Goal: Information Seeking & Learning: Find specific fact

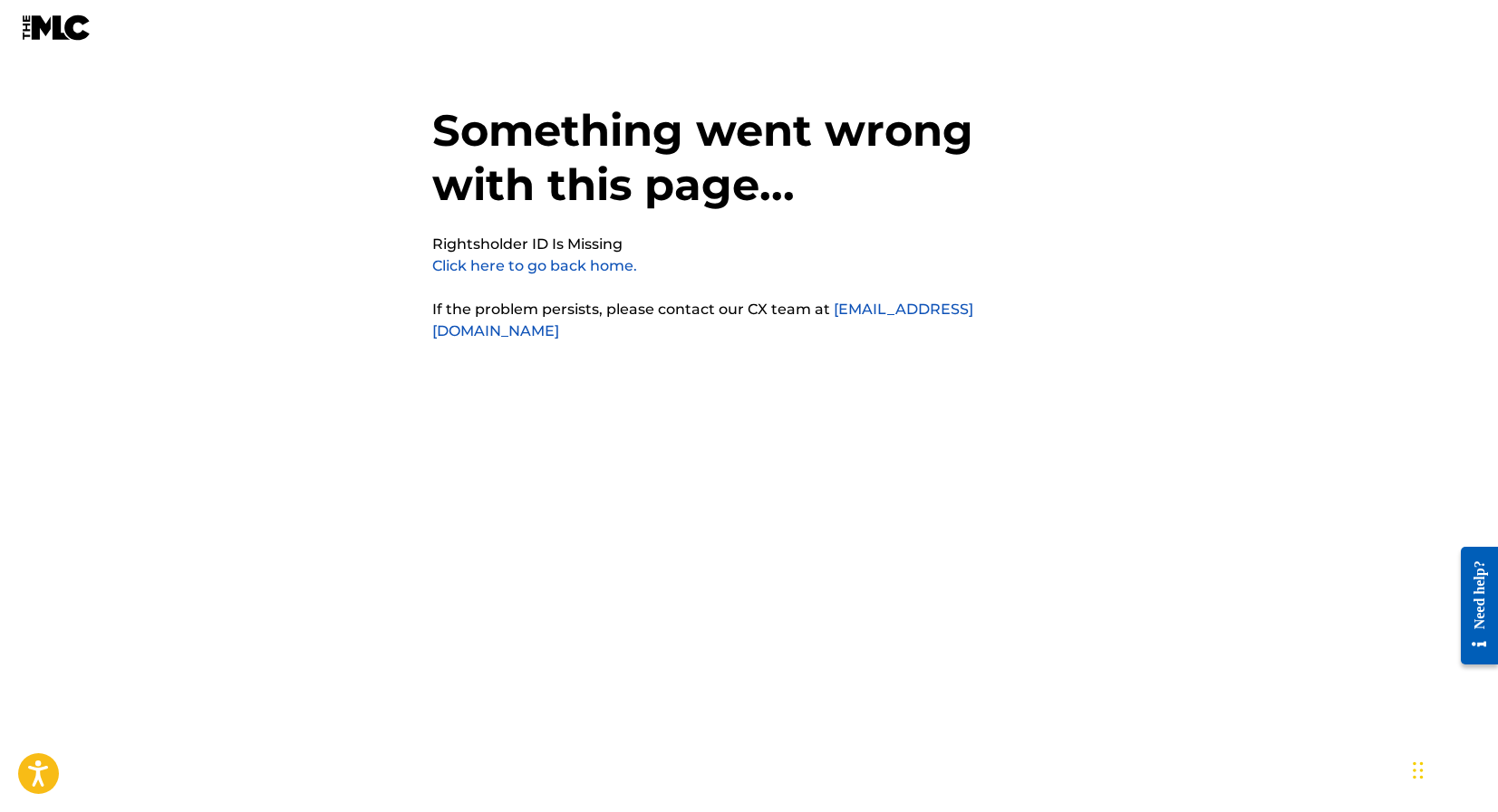
click at [613, 271] on link "Click here to go back home." at bounding box center [534, 265] width 205 height 17
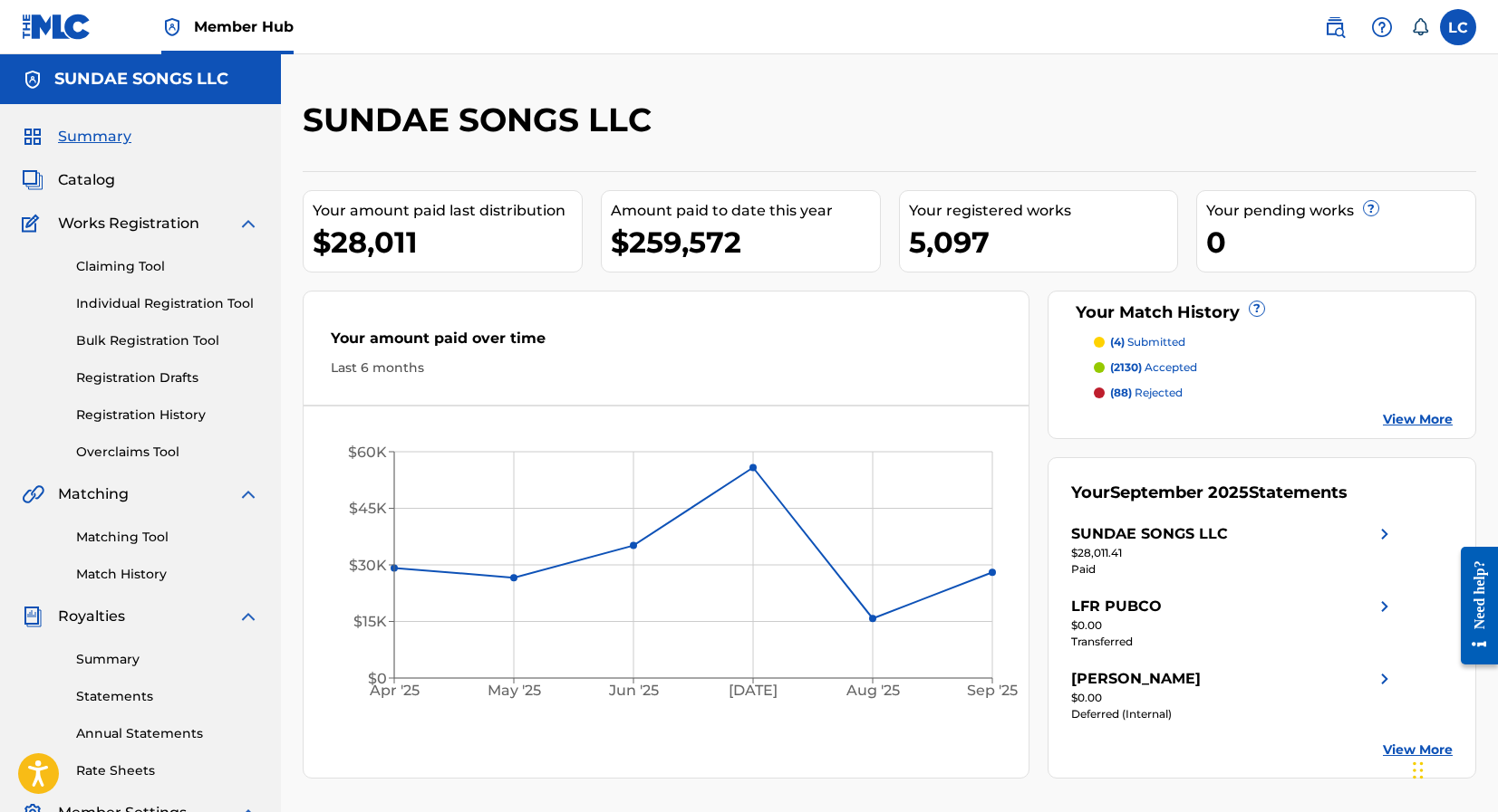
click at [1164, 394] on p "(88) rejected" at bounding box center [1146, 393] width 72 height 16
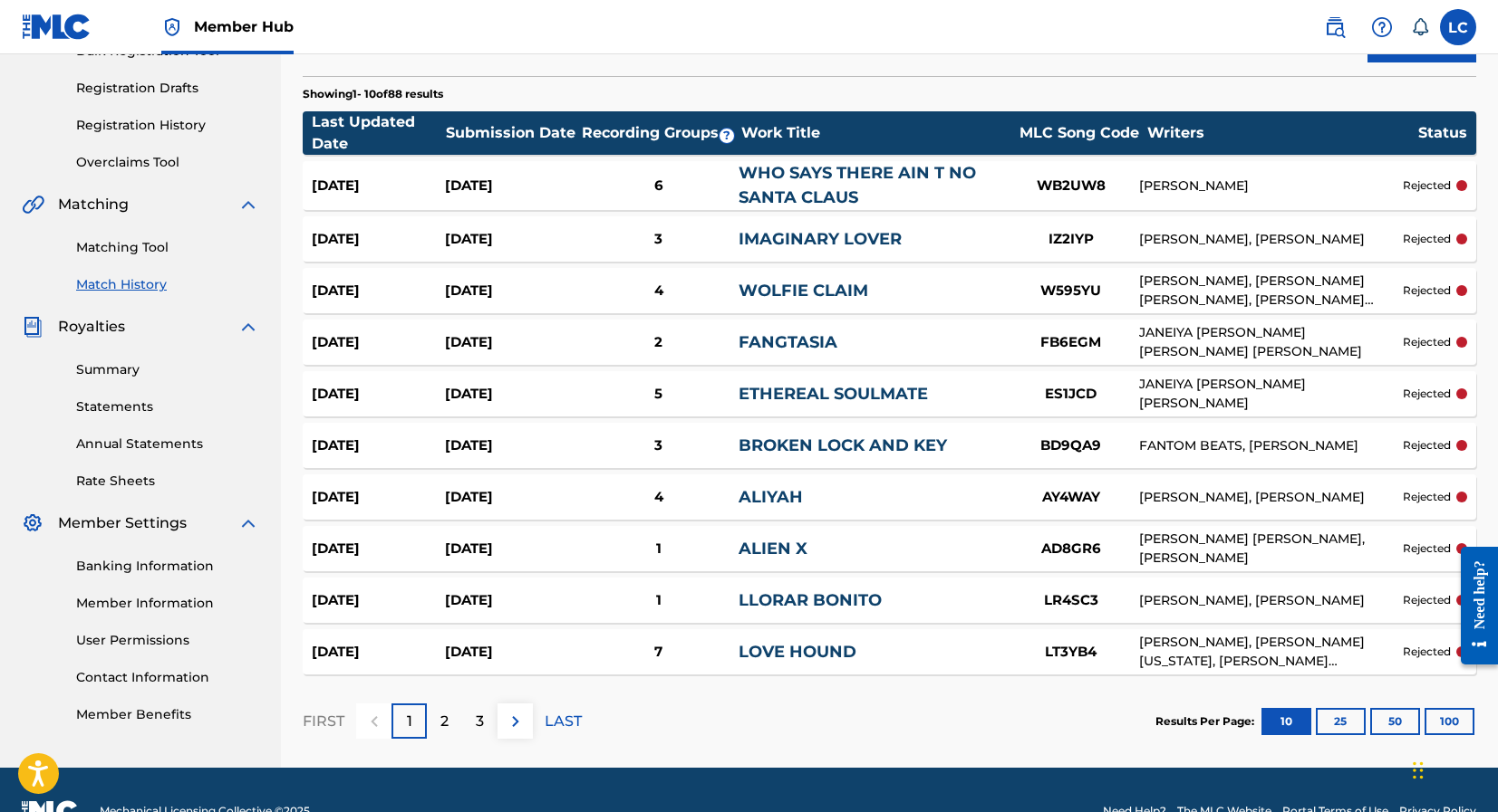
scroll to position [332, 0]
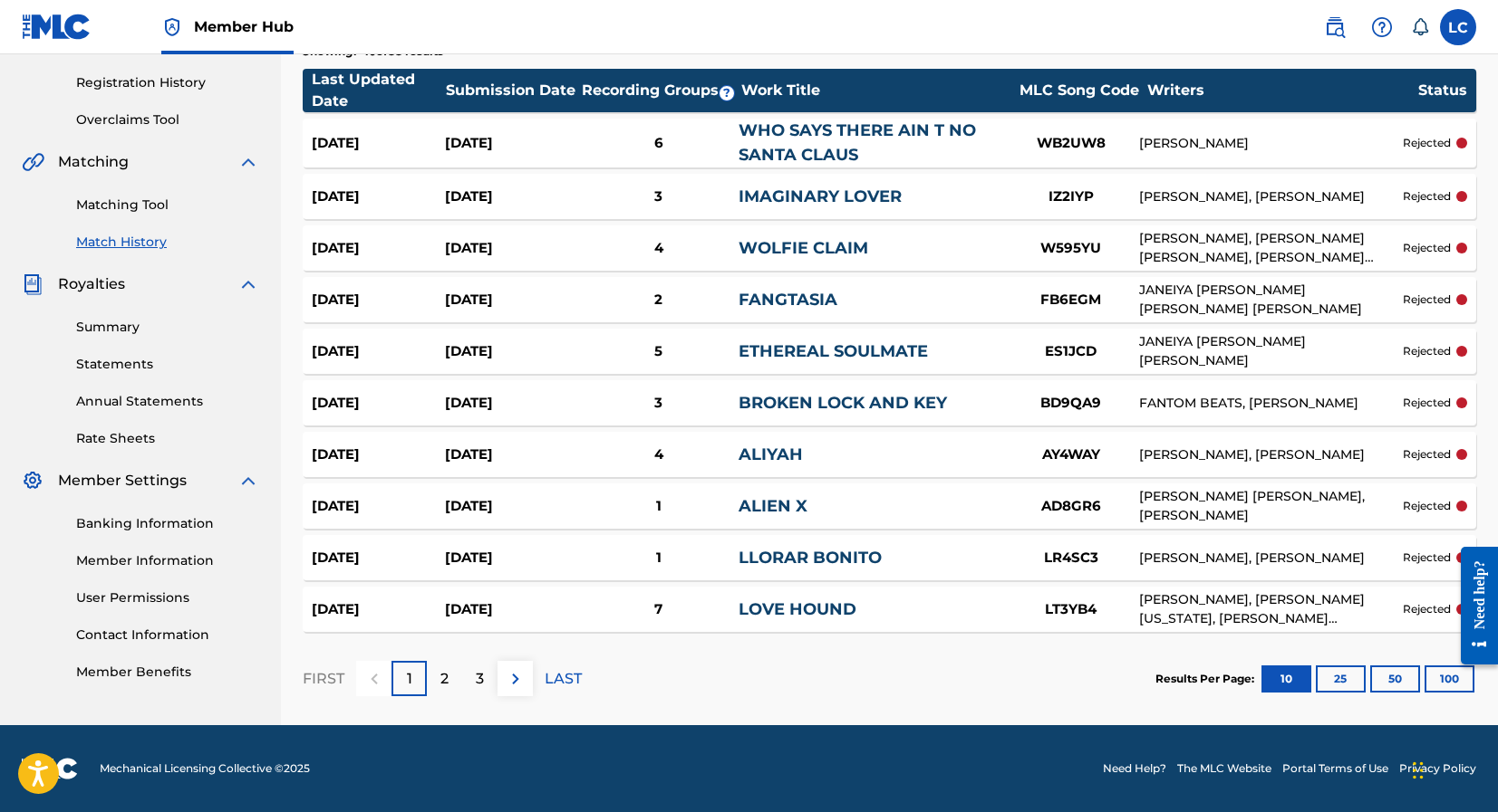
click at [1131, 296] on div "FB6EGM" at bounding box center [1071, 300] width 136 height 21
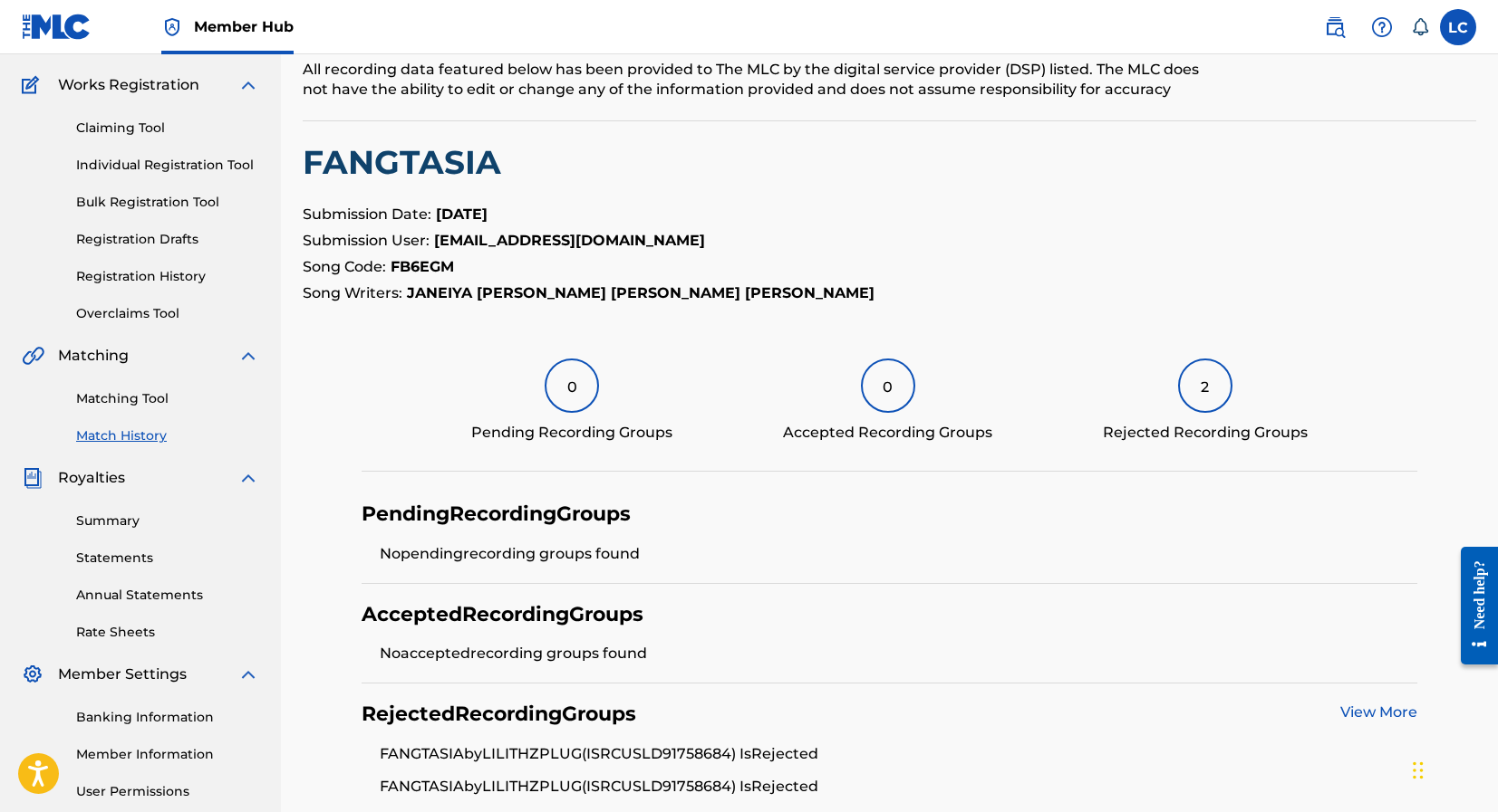
scroll to position [318, 0]
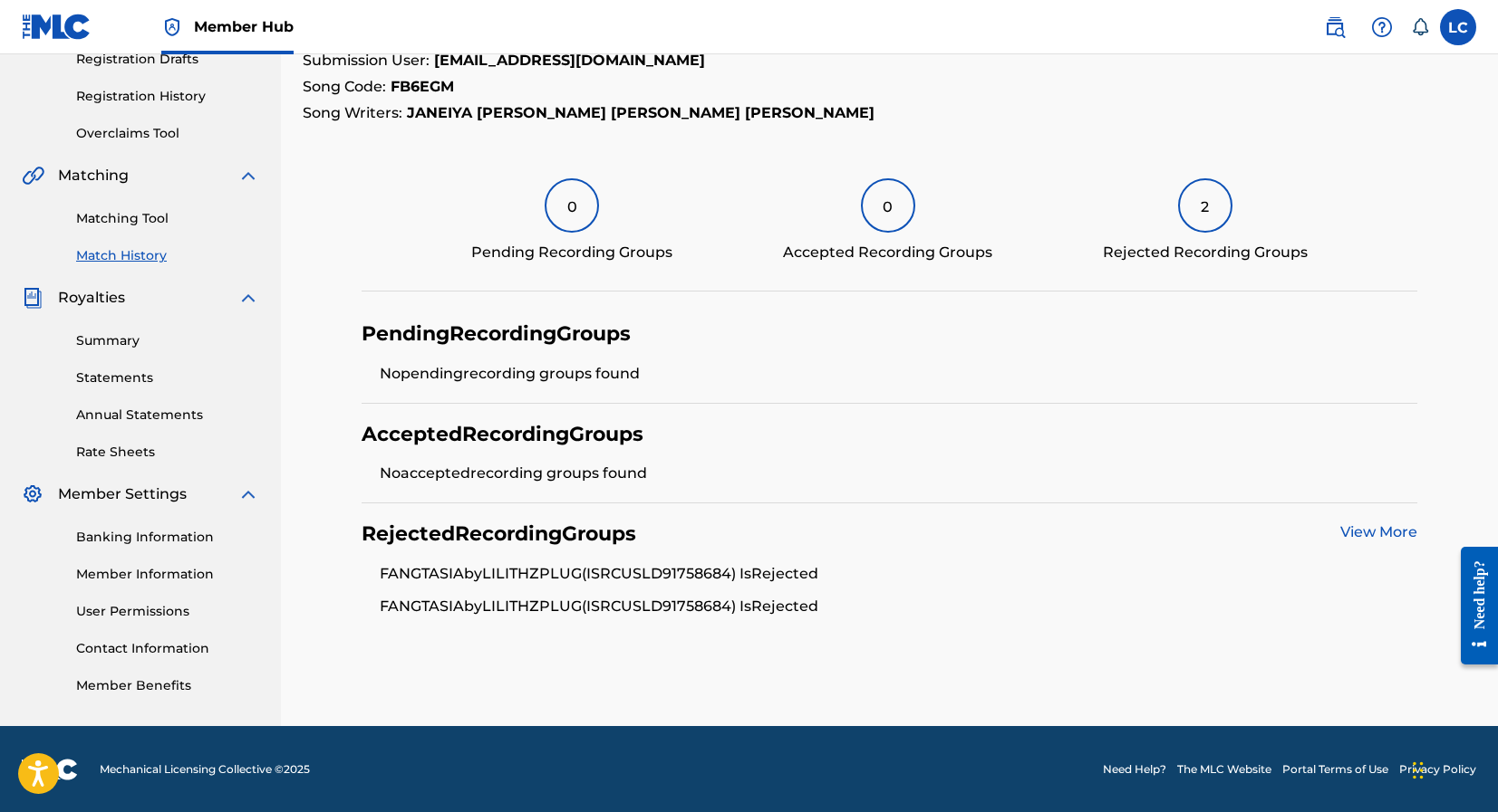
click at [1374, 535] on link "View More" at bounding box center [1378, 531] width 77 height 17
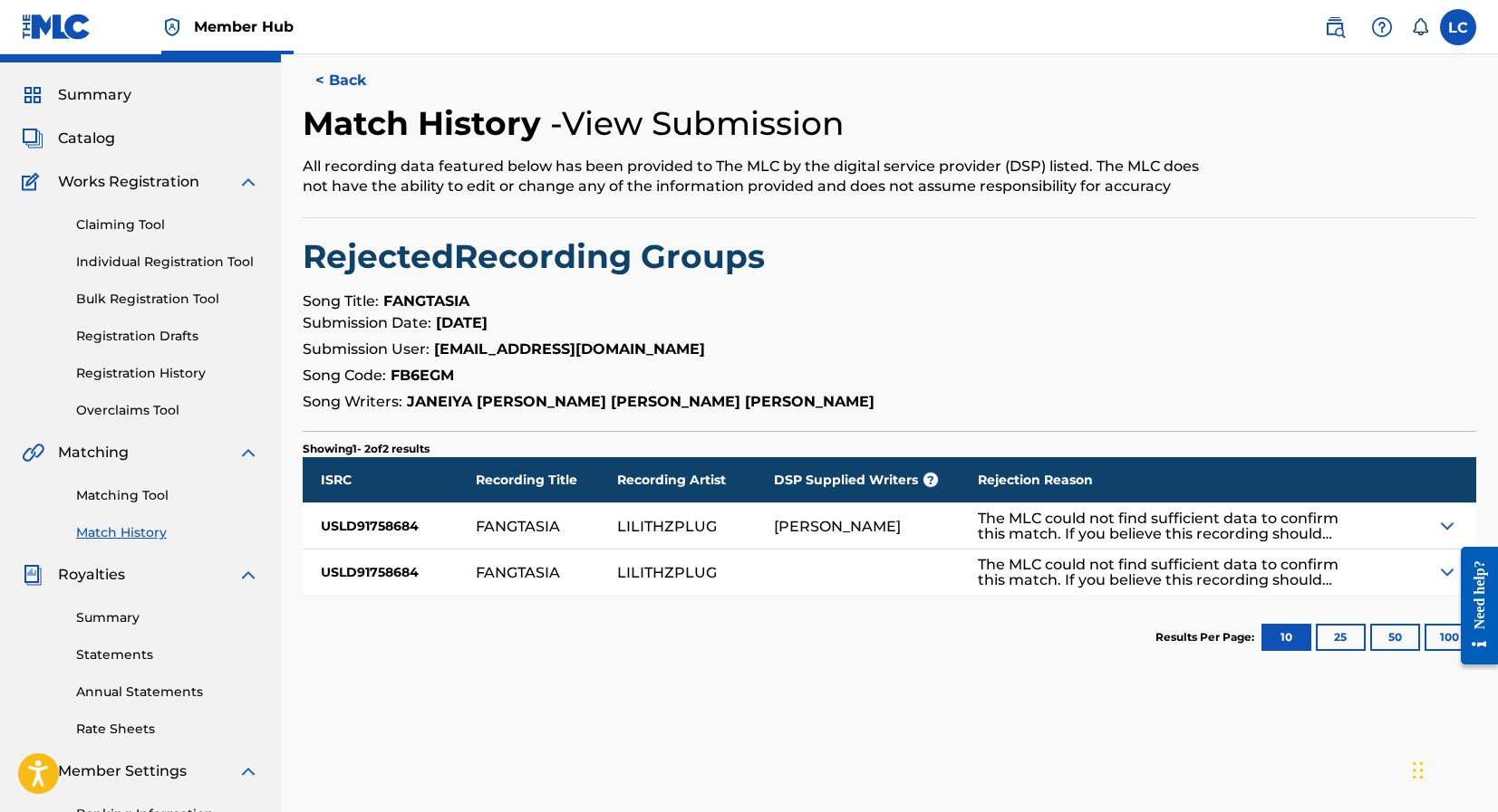
scroll to position [48, 0]
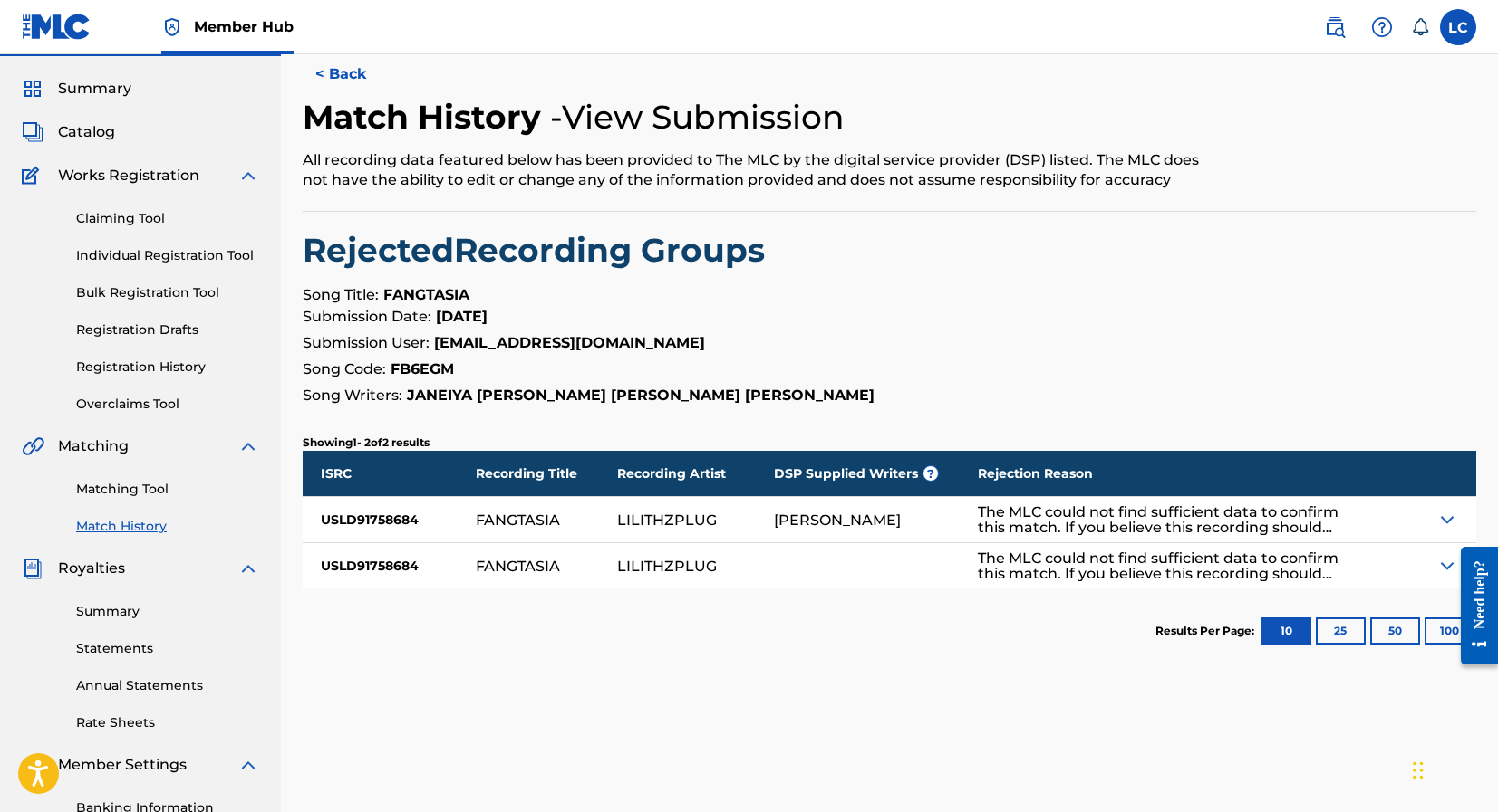
click at [1168, 531] on div "The MLC could not find sufficient data to confirm this match. If you believe th…" at bounding box center [1159, 519] width 362 height 31
click at [1435, 514] on div at bounding box center [1437, 520] width 79 height 45
click at [1443, 514] on img at bounding box center [1447, 520] width 22 height 22
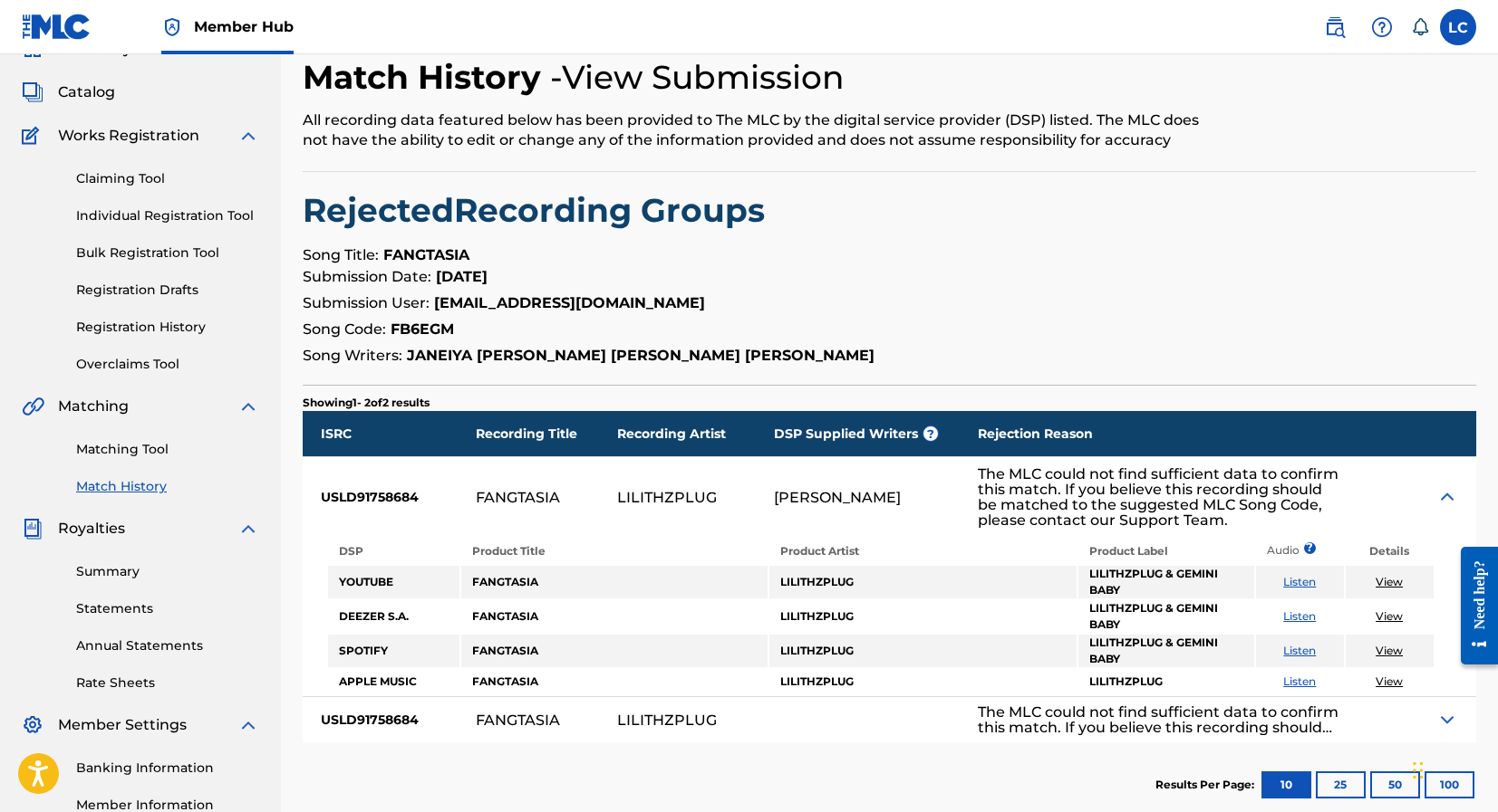
scroll to position [90, 0]
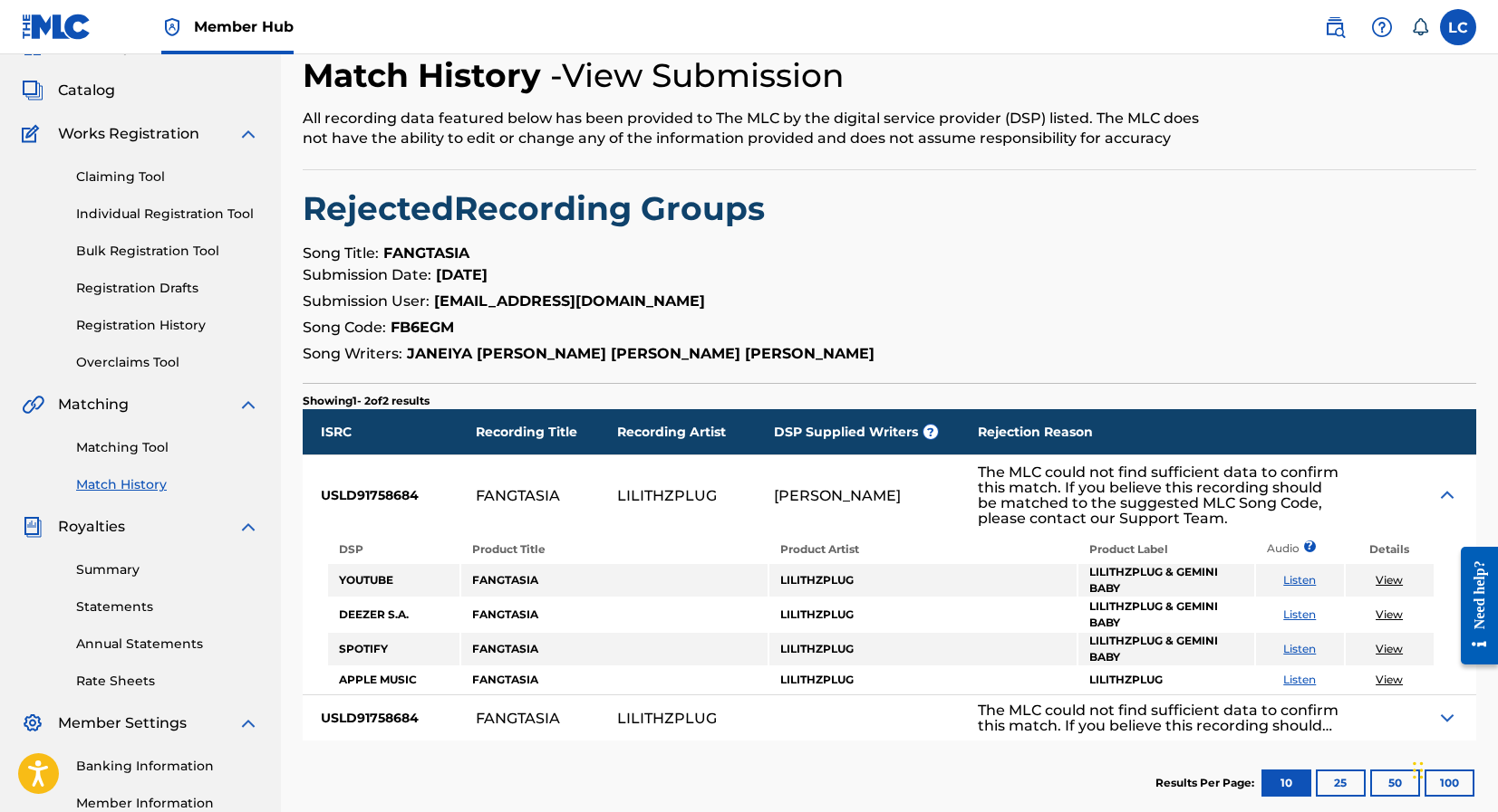
click at [426, 323] on strong "FB6EGM" at bounding box center [422, 326] width 63 height 17
copy strong "FB6EGM"
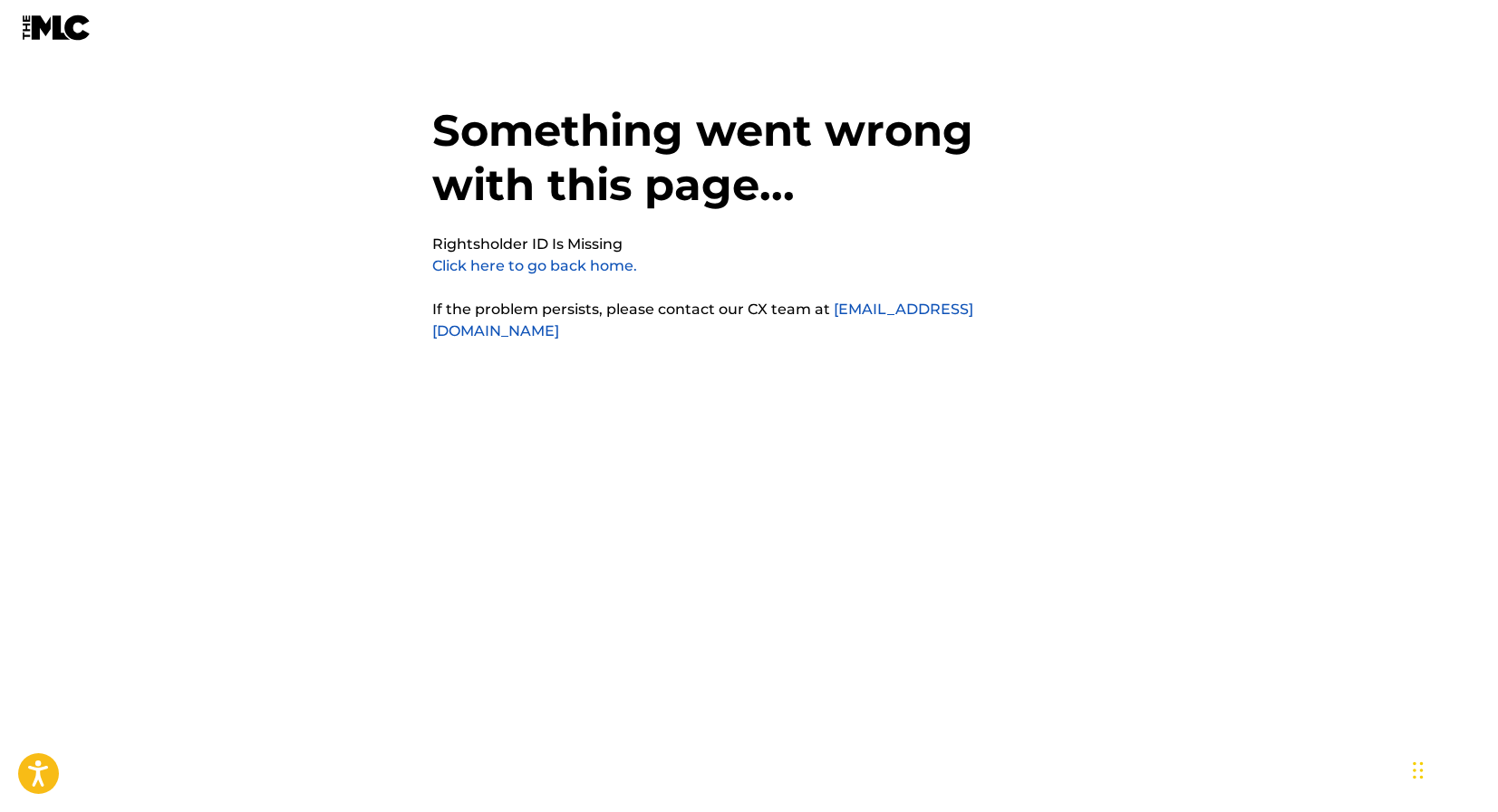
click at [504, 255] on p "Click here to go back home." at bounding box center [534, 266] width 205 height 22
click at [505, 261] on link "Click here to go back home." at bounding box center [534, 265] width 205 height 17
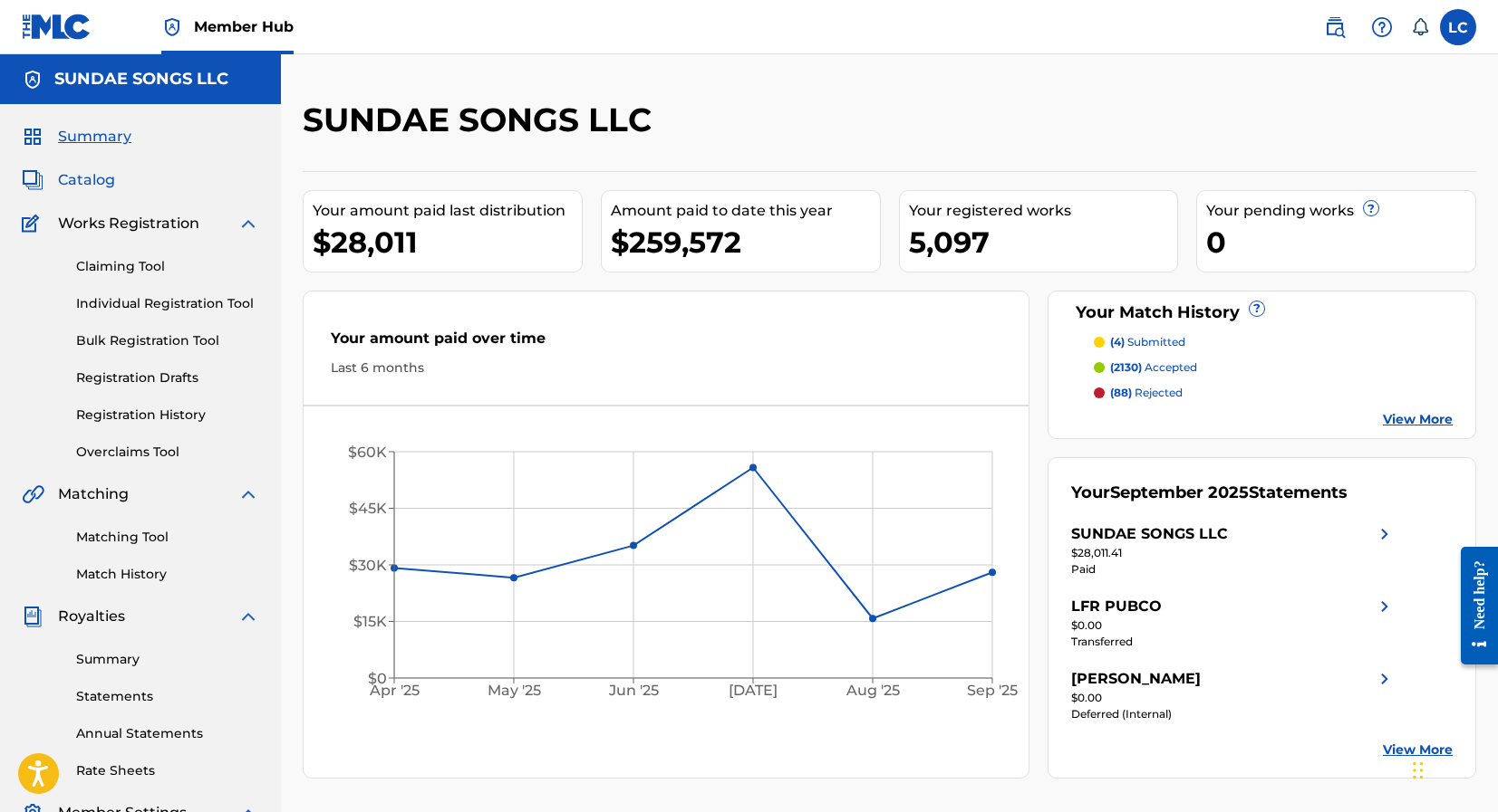
click at [87, 185] on span "Catalog" at bounding box center [87, 180] width 57 height 22
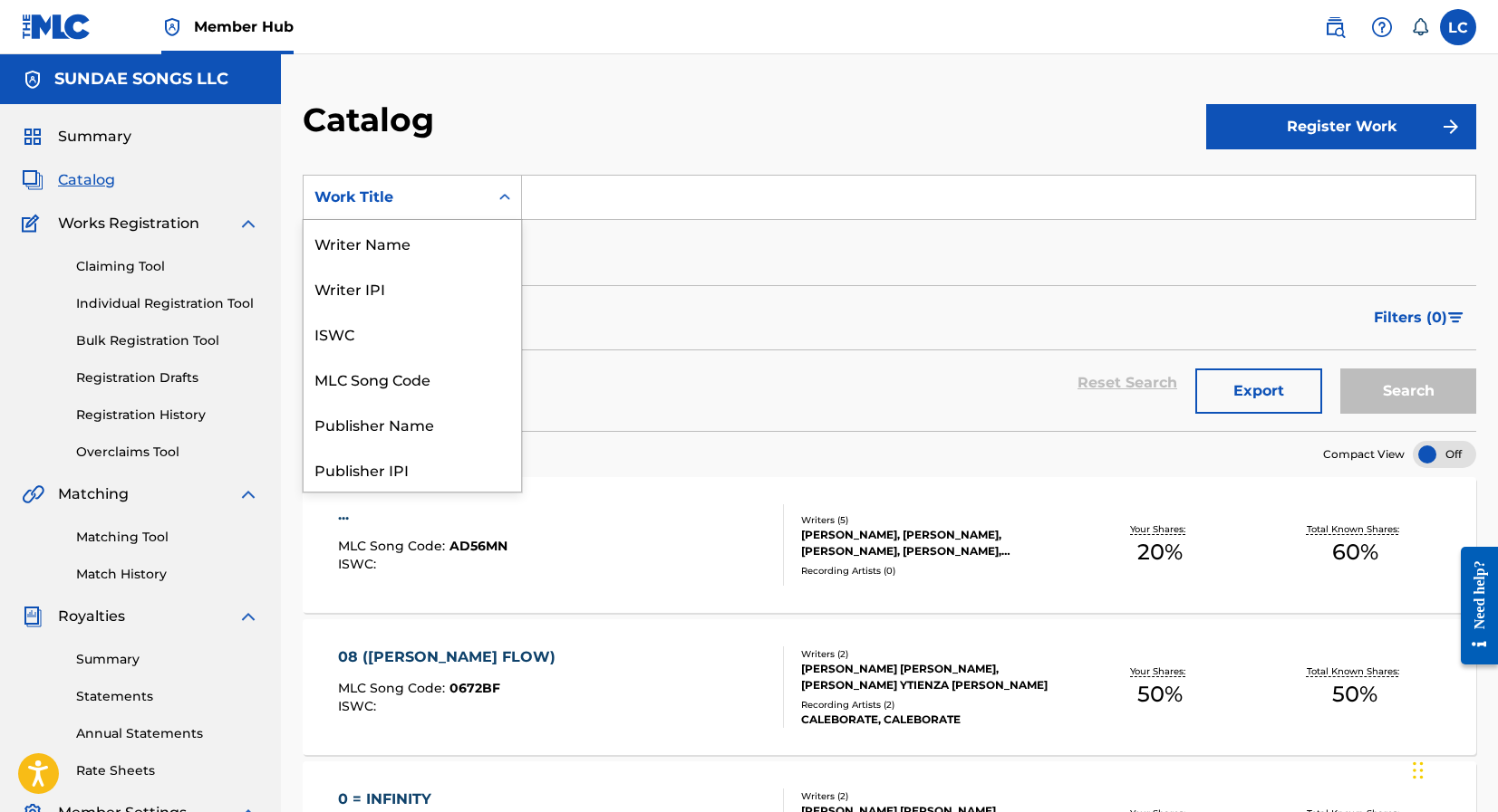
click at [473, 183] on div "Work Title" at bounding box center [396, 197] width 185 height 35
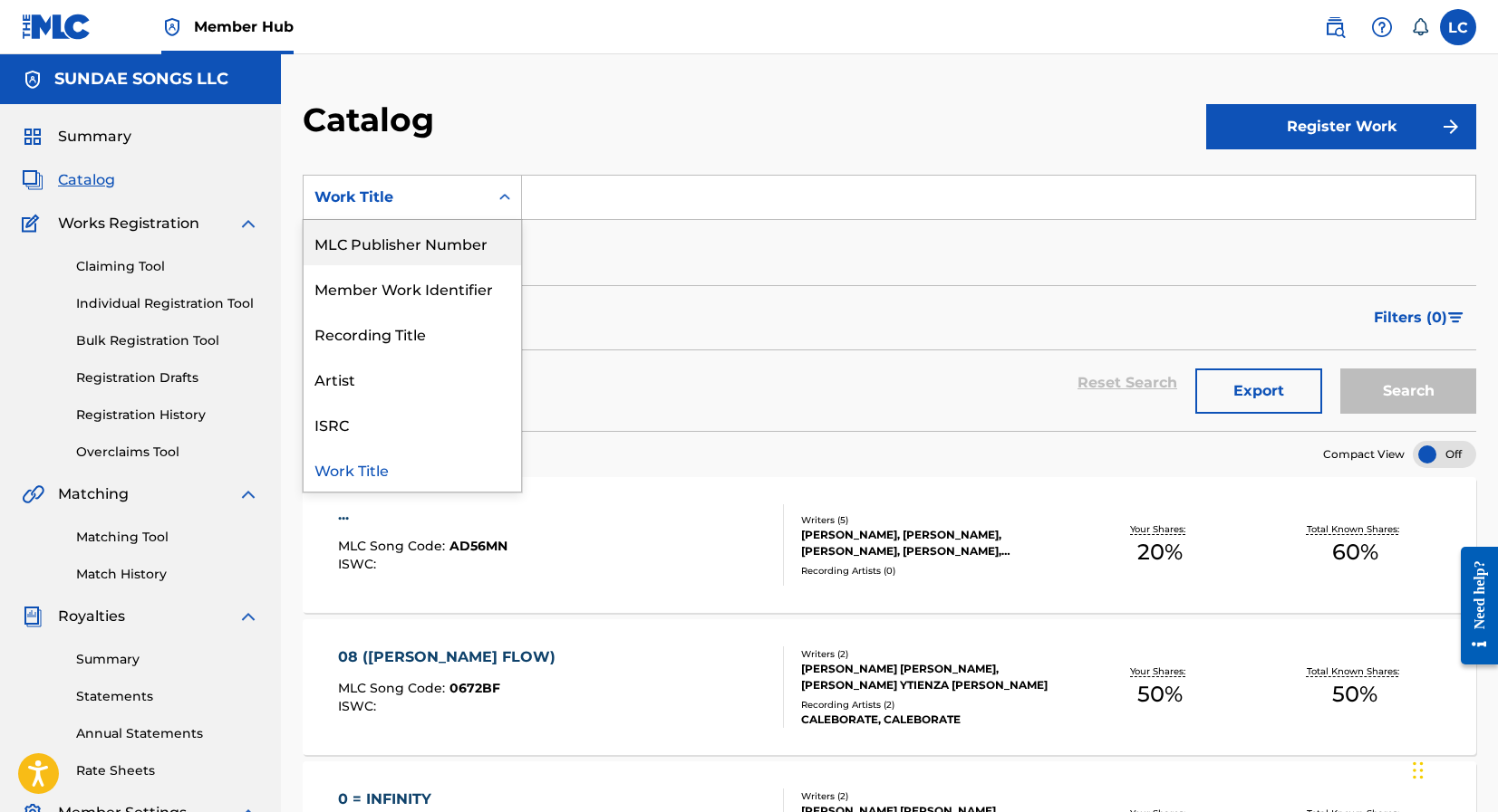
click at [460, 256] on div "MLC Publisher Number" at bounding box center [413, 243] width 218 height 45
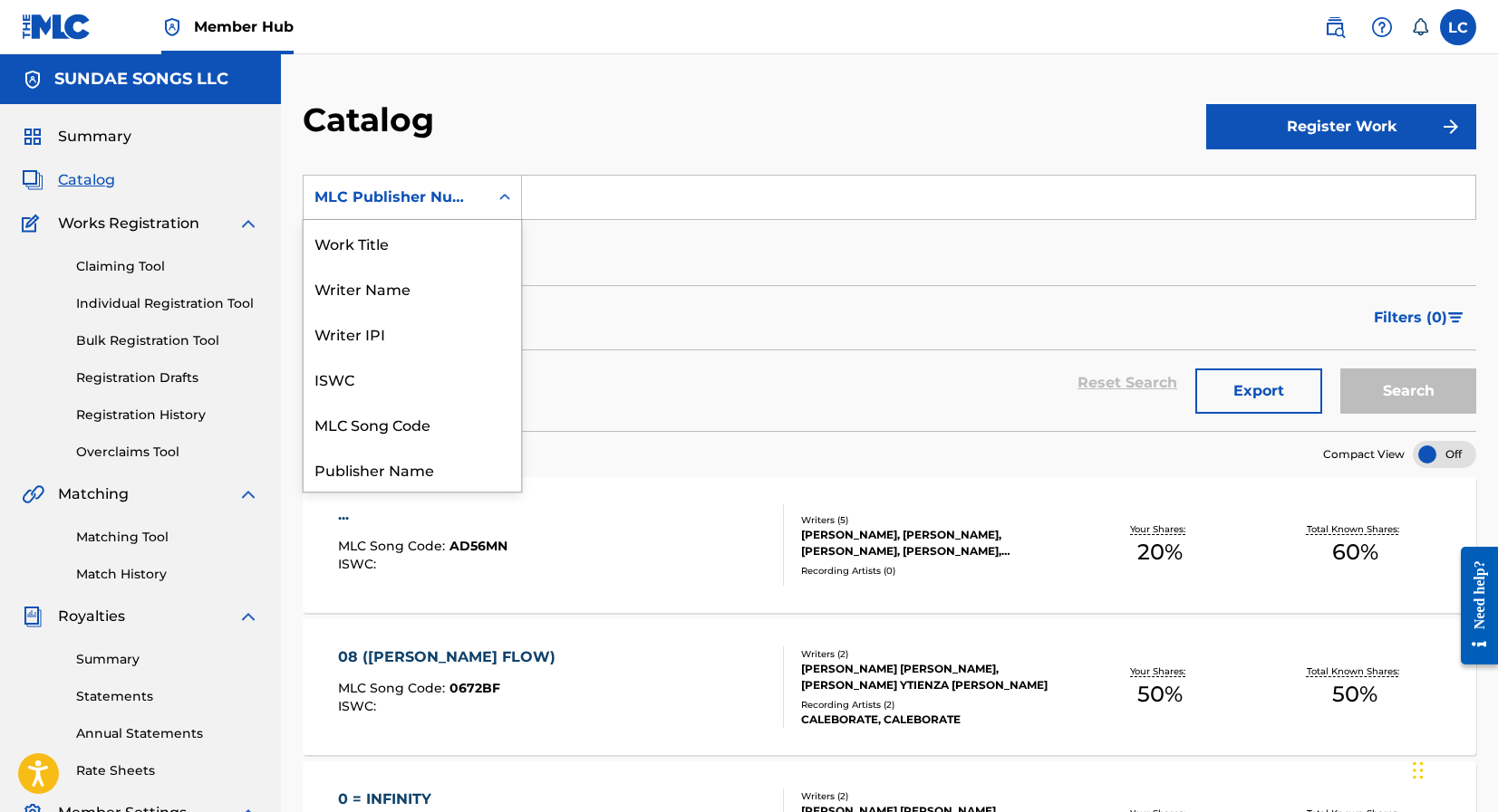
click at [466, 209] on div "MLC Publisher Number" at bounding box center [396, 197] width 185 height 35
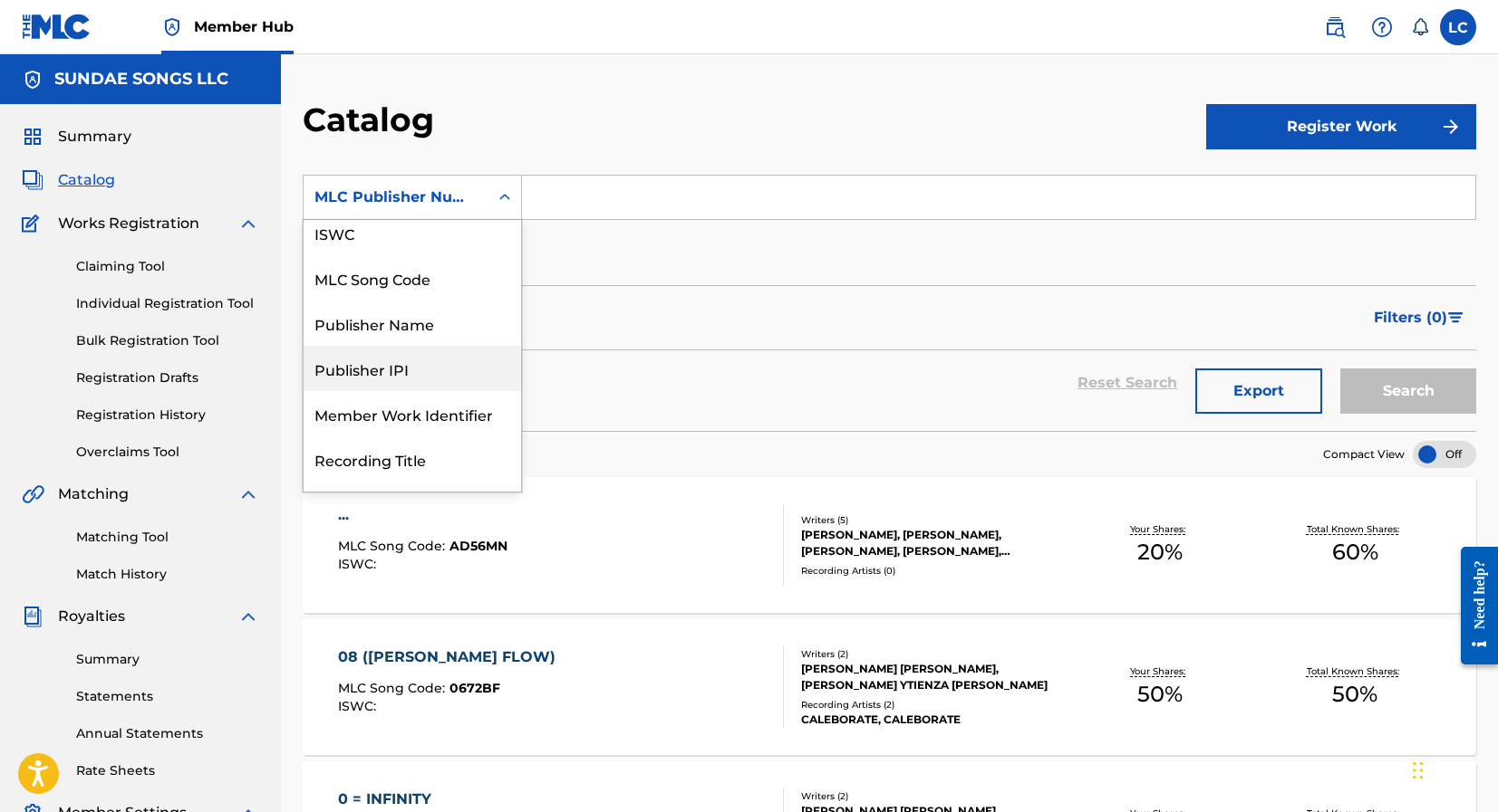
scroll to position [0, 0]
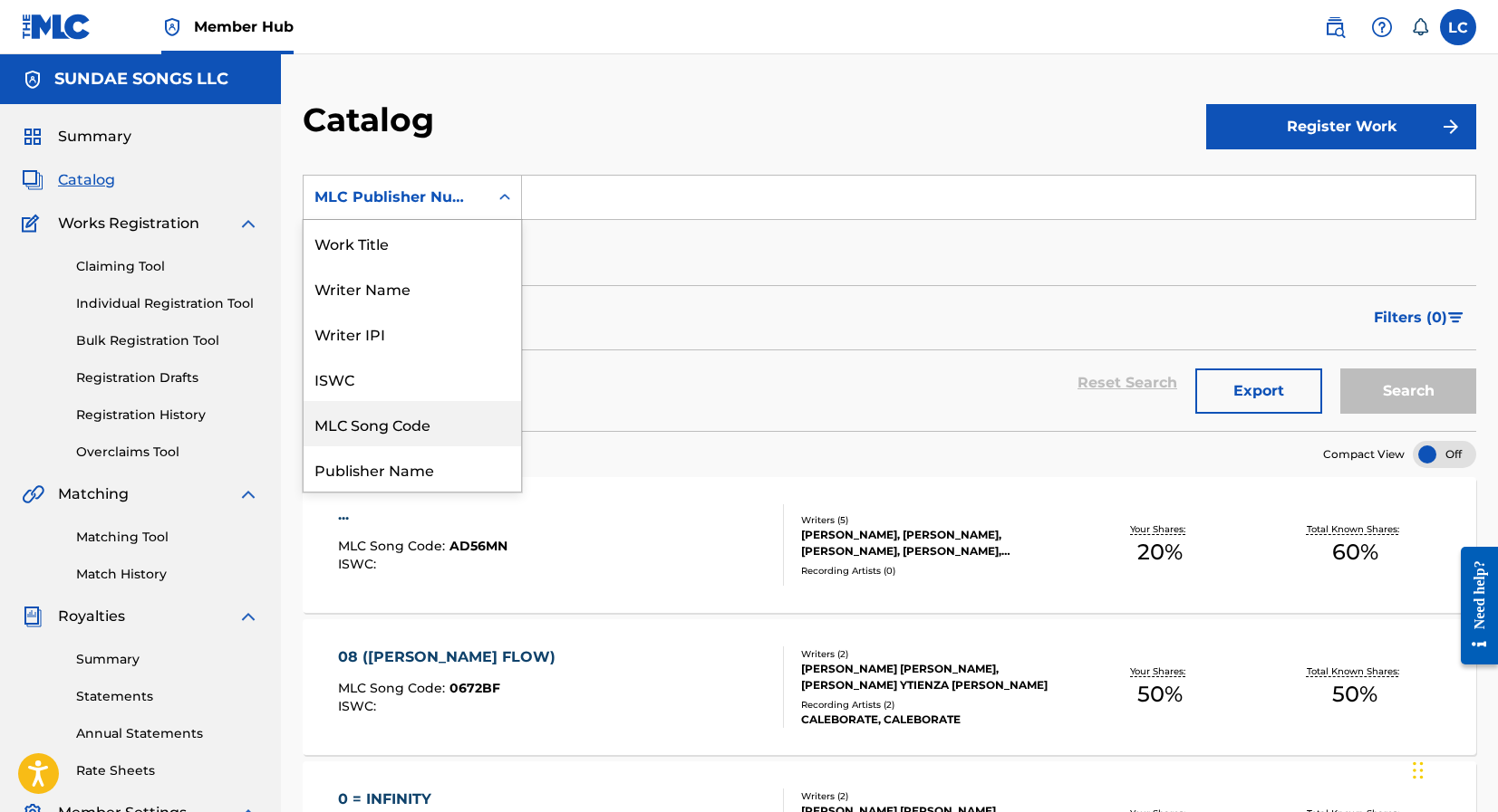
click at [456, 414] on div "MLC Song Code" at bounding box center [413, 424] width 218 height 45
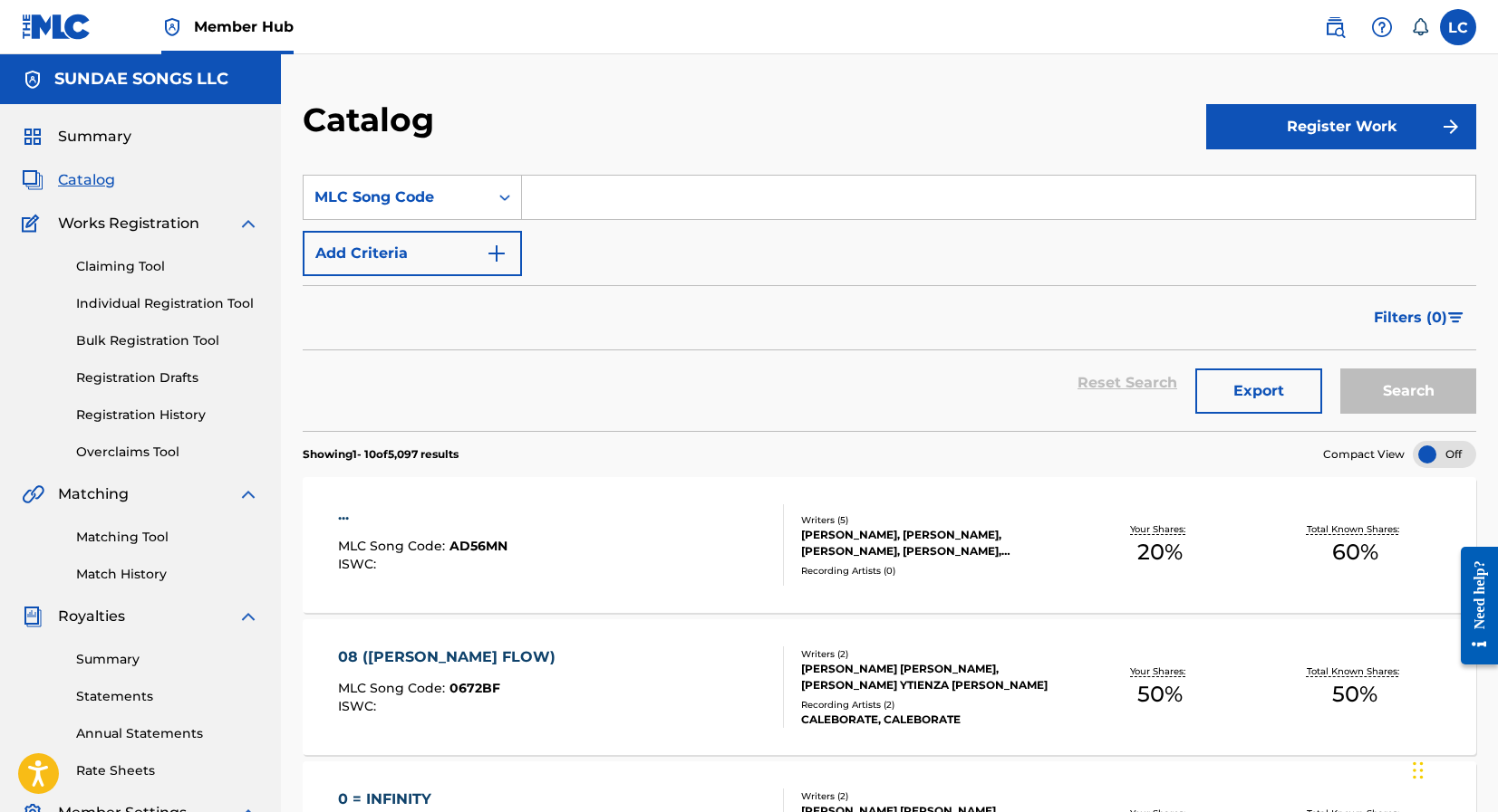
click at [578, 208] on input "Search Form" at bounding box center [997, 198] width 953 height 44
paste input "FB6EGM"
type input "FB6EGM"
click at [1340, 369] on button "Search" at bounding box center [1407, 392] width 136 height 45
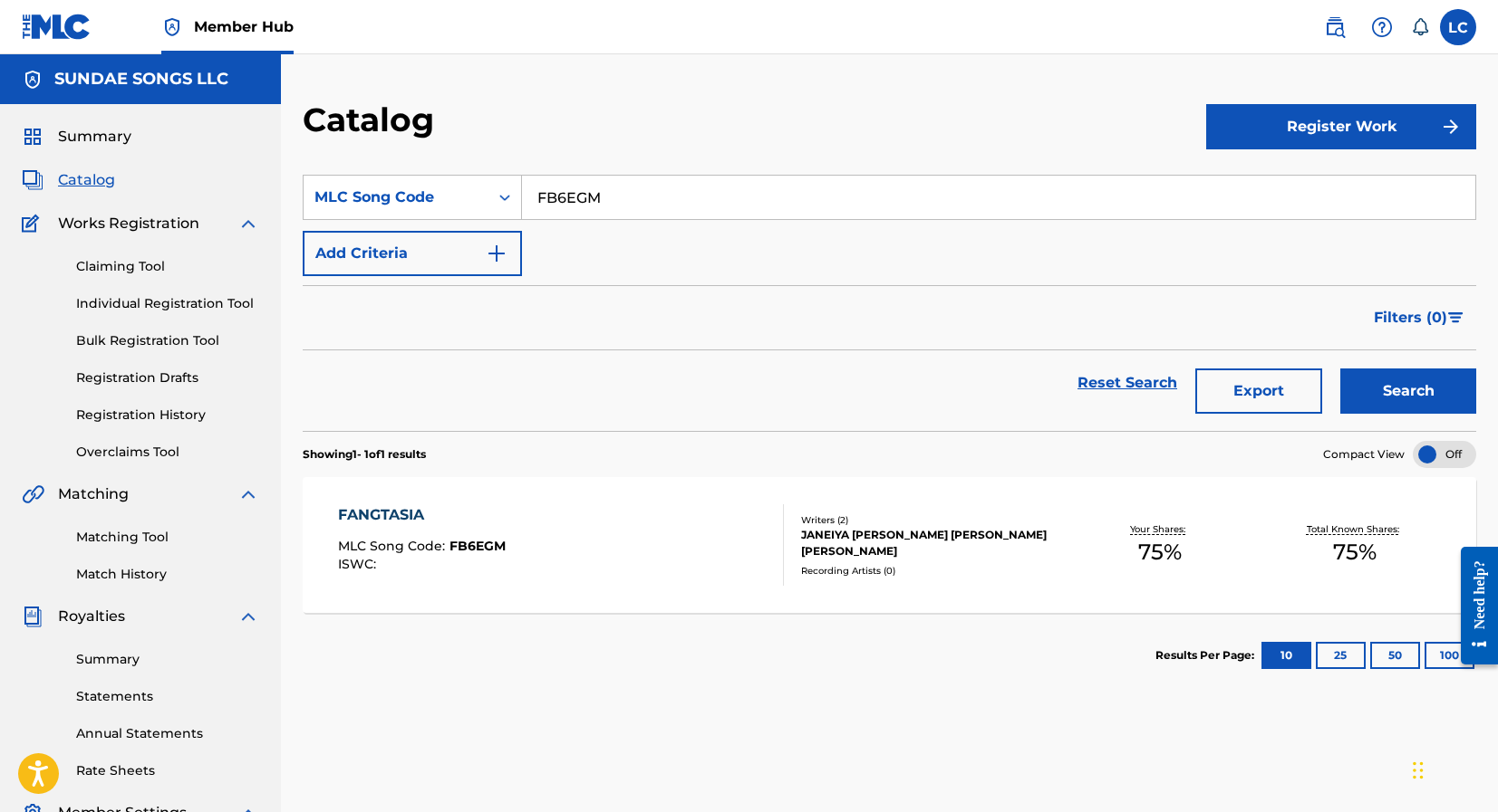
click at [560, 549] on div "FANGTASIA MLC Song Code : FB6EGM ISWC :" at bounding box center [561, 545] width 446 height 81
